Goal: Task Accomplishment & Management: Use online tool/utility

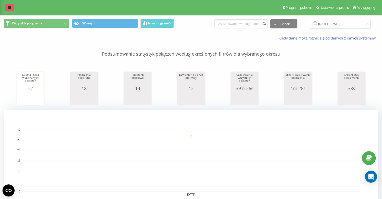
click at [12, 10] on link at bounding box center [9, 7] width 9 height 7
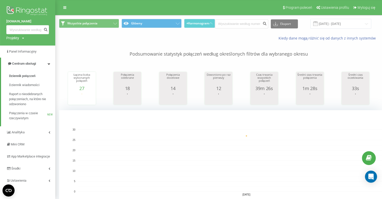
click at [19, 38] on div "Projekty [DOMAIN_NAME] [DOMAIN_NAME]" at bounding box center [15, 37] width 18 height 5
click at [20, 44] on link "[DOMAIN_NAME]" at bounding box center [23, 45] width 24 height 4
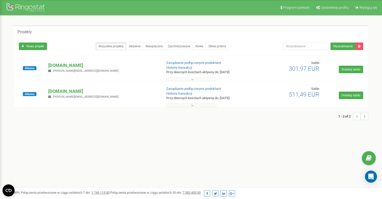
click at [59, 67] on p "[DOMAIN_NAME]" at bounding box center [103, 65] width 110 height 7
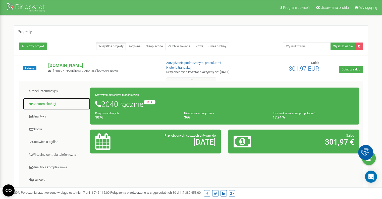
click at [66, 102] on link "Centrum obsługi" at bounding box center [57, 104] width 68 height 12
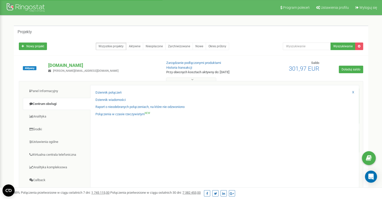
click at [102, 88] on div "Dziennik połączeń Dziennik wiadomości Raport o nieodebranych połączeniach, na k…" at bounding box center [224, 164] width 269 height 158
click at [104, 91] on link "Dziennik połączeń" at bounding box center [108, 92] width 26 height 5
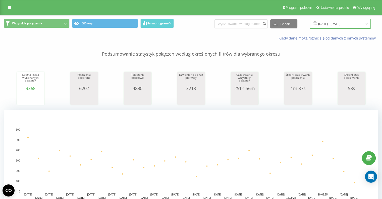
click at [327, 24] on input "22.08.2025 - 22.09.2025" at bounding box center [340, 24] width 61 height 10
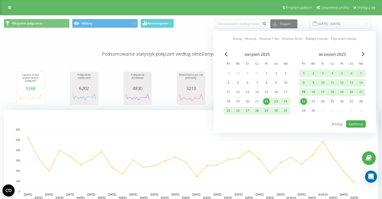
click at [301, 90] on div "15" at bounding box center [303, 92] width 7 height 7
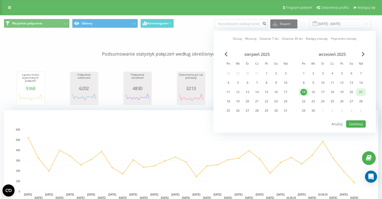
click at [360, 92] on div "21" at bounding box center [361, 92] width 7 height 7
click at [361, 121] on button "Zastosuj" at bounding box center [356, 123] width 20 height 7
type input "15.09.2025 - 21.09.2025"
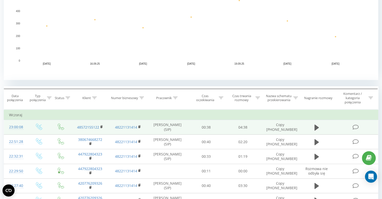
scroll to position [151, 0]
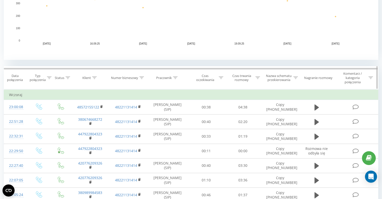
click at [48, 79] on div at bounding box center [49, 78] width 5 height 4
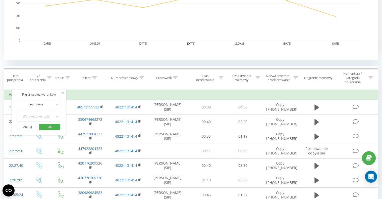
click at [47, 114] on div at bounding box center [36, 116] width 36 height 5
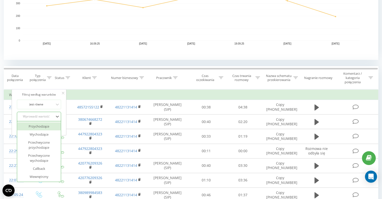
click at [46, 128] on div "Przychodzące" at bounding box center [39, 126] width 44 height 8
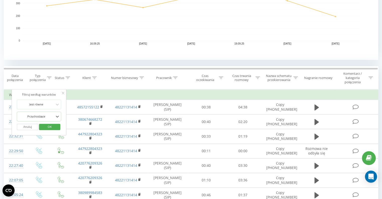
click at [50, 127] on span "OK" at bounding box center [50, 127] width 14 height 8
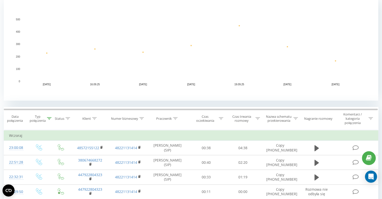
scroll to position [121, 0]
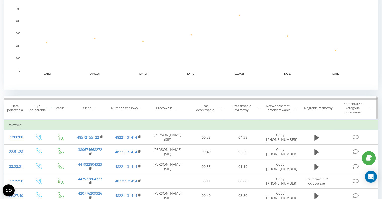
click at [220, 107] on icon at bounding box center [221, 107] width 5 height 3
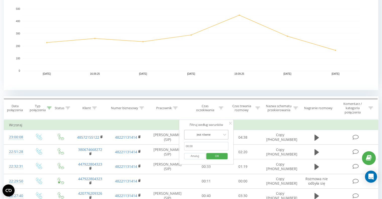
click at [205, 136] on div at bounding box center [204, 134] width 36 height 5
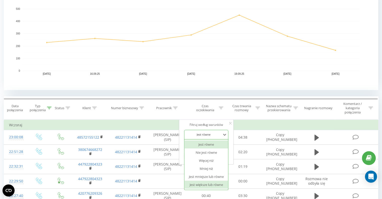
click at [210, 184] on div "Jest większe lub równe" at bounding box center [207, 184] width 44 height 8
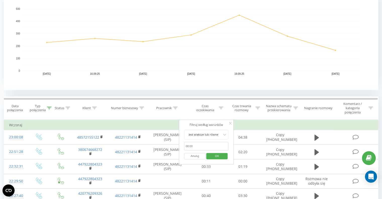
click at [203, 142] on input "text" at bounding box center [206, 146] width 44 height 9
type input "00:29"
click at [220, 156] on span "OK" at bounding box center [217, 156] width 14 height 8
